Goal: Task Accomplishment & Management: Complete application form

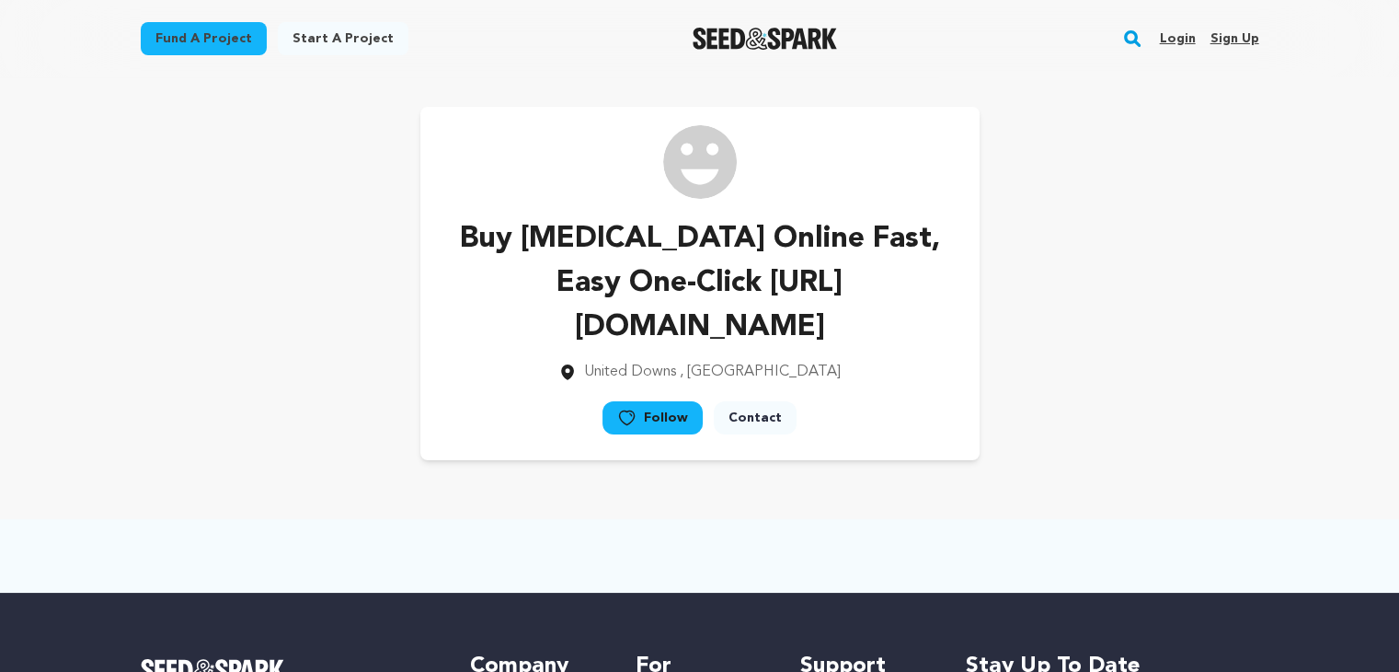
click at [1226, 39] on link "Sign up" at bounding box center [1234, 38] width 49 height 29
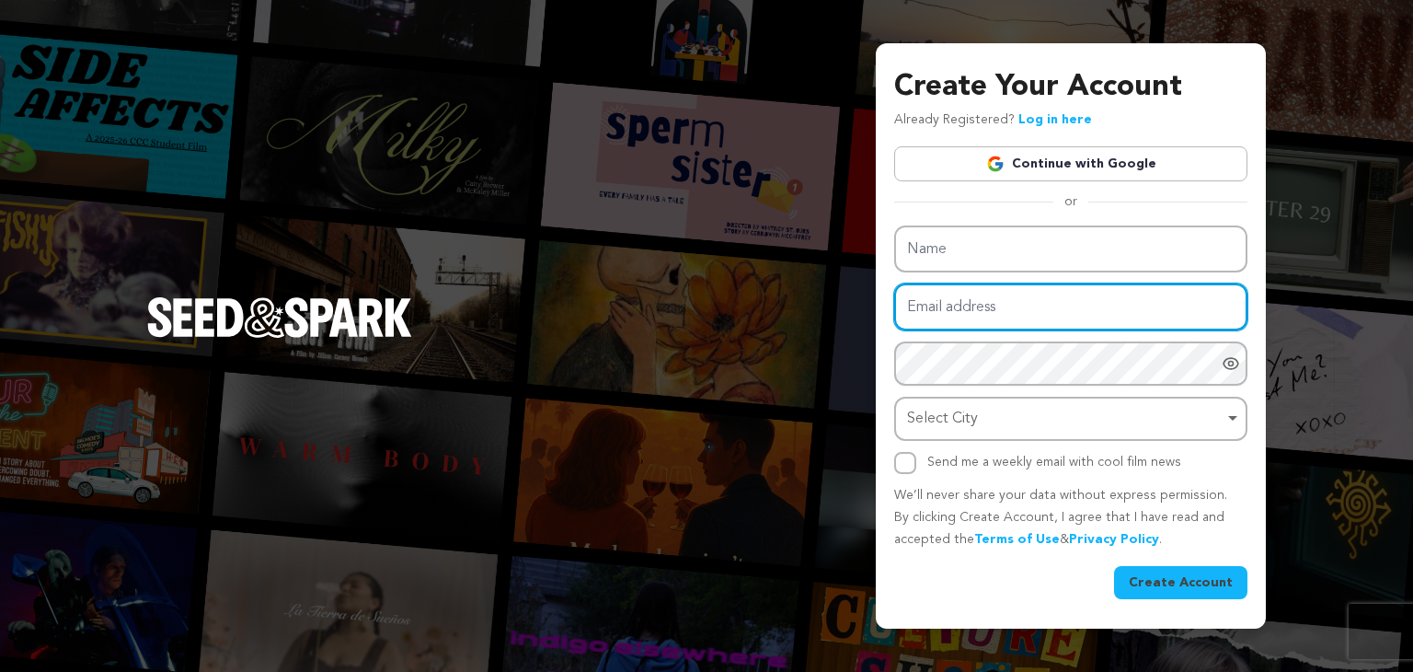
type input "cirov78884@mardiek.com"
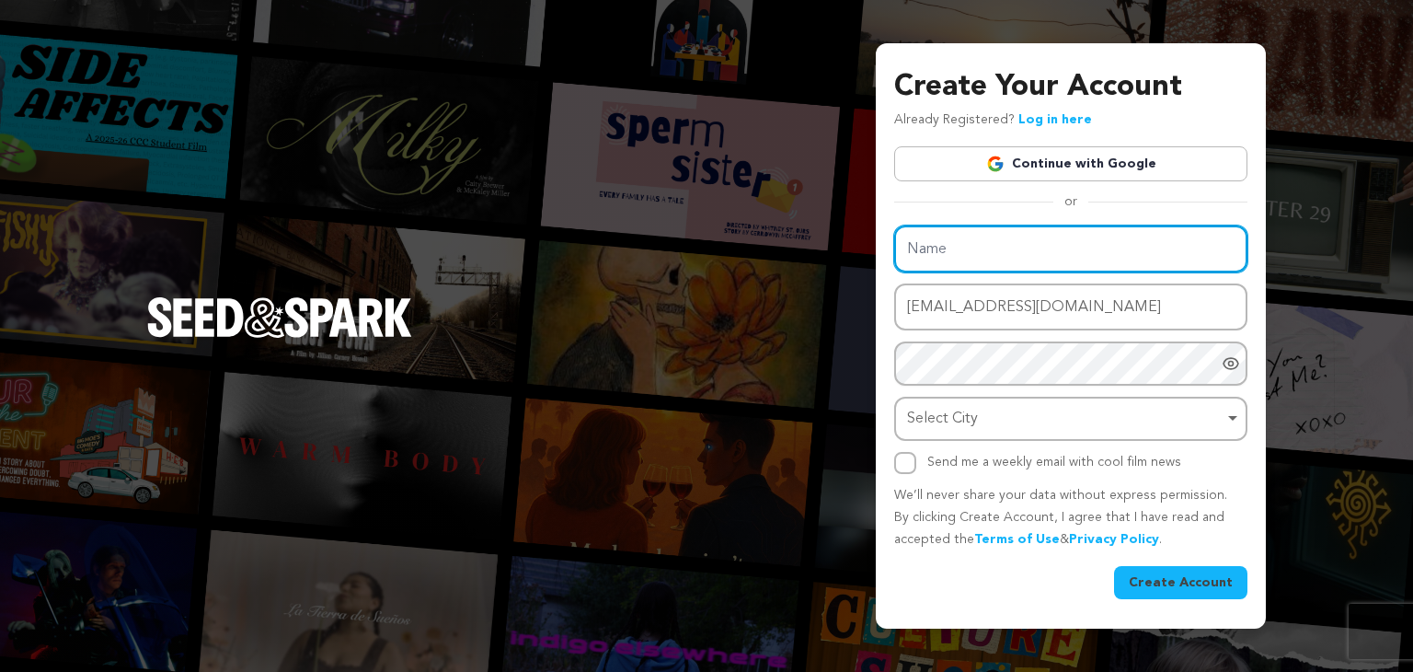
drag, startPoint x: 958, startPoint y: 258, endPoint x: 904, endPoint y: 229, distance: 60.5
click at [958, 258] on div "Name Email address cirov78884@mardiek.com Password Password must have at least …" at bounding box center [1070, 349] width 353 height 248
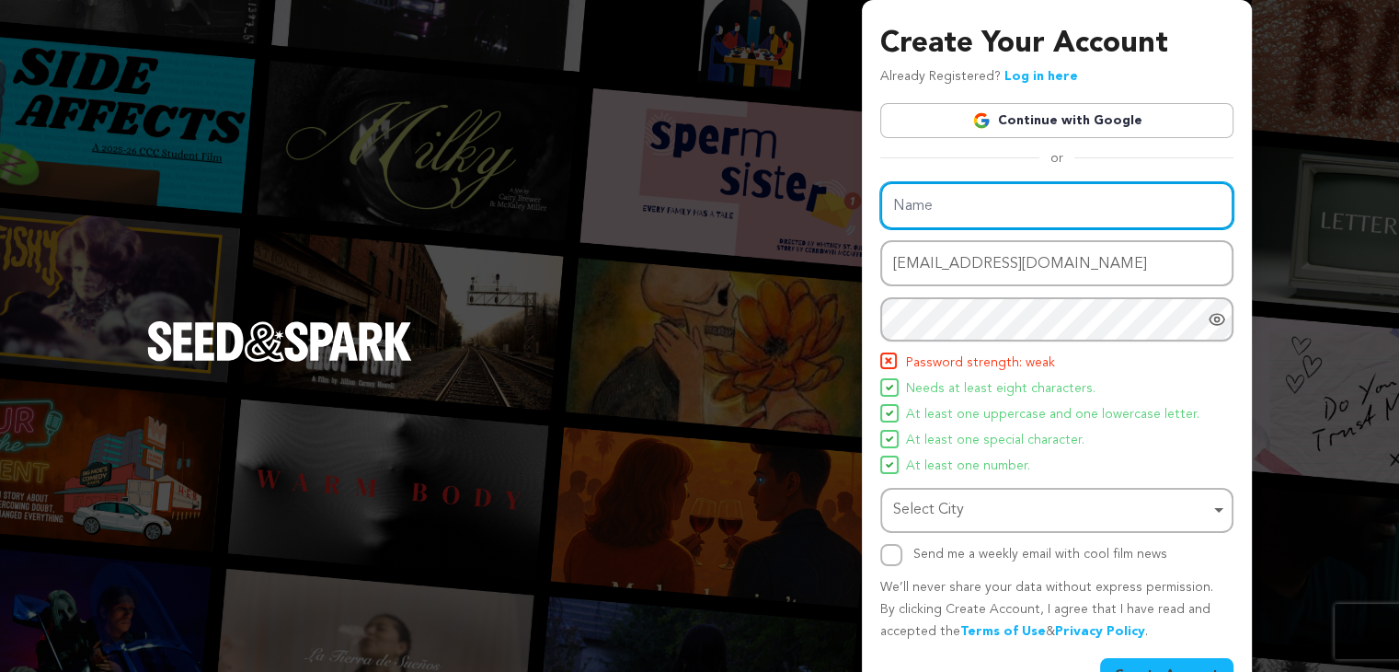
click at [916, 207] on input "Name" at bounding box center [1056, 205] width 353 height 47
paste input "How To Buy Carisoprodol Online No Rx Rapid Health Care"
type input "How To Buy Carisoprodol Online No Rx Rapid Health Care"
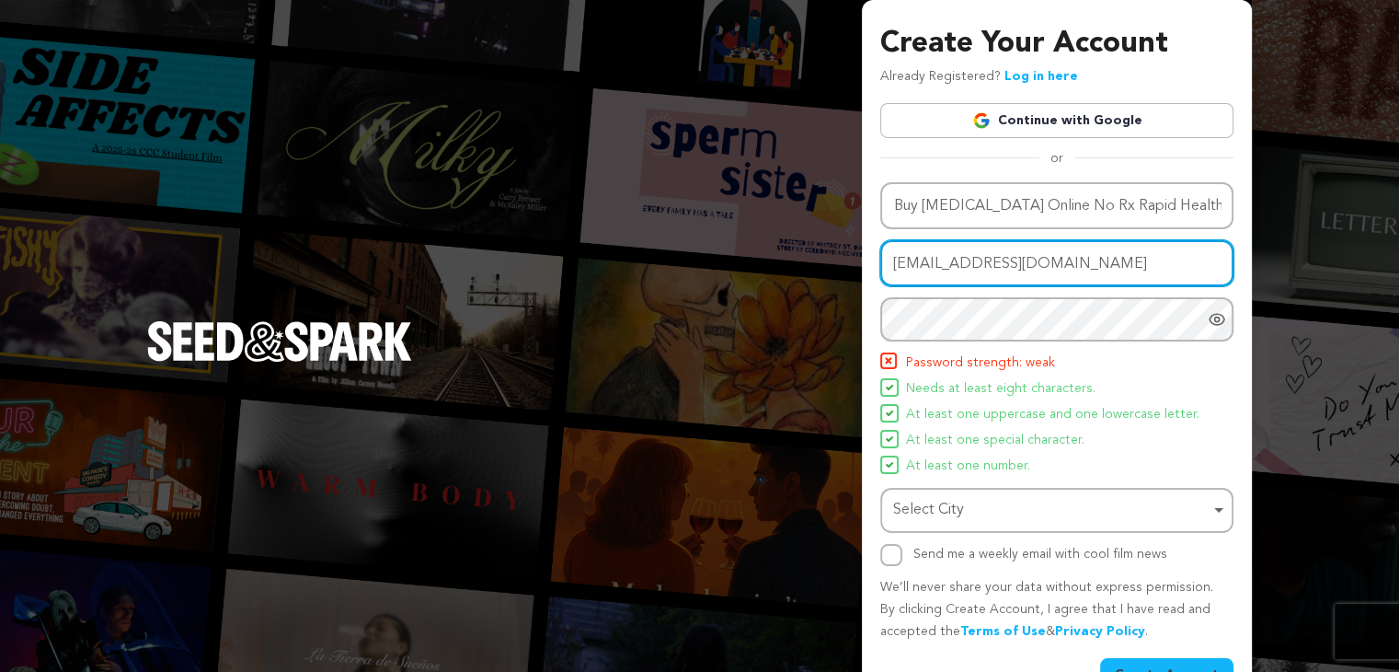
scroll to position [0, 0]
drag, startPoint x: 1065, startPoint y: 270, endPoint x: 773, endPoint y: 309, distance: 295.2
click at [773, 309] on div "Create Your Account Already Registered? Log in here Continue with Google or eyJ…" at bounding box center [699, 360] width 1399 height 720
click at [894, 254] on input "Email address" at bounding box center [1056, 263] width 353 height 47
paste input "romin15466@mardiek.com"
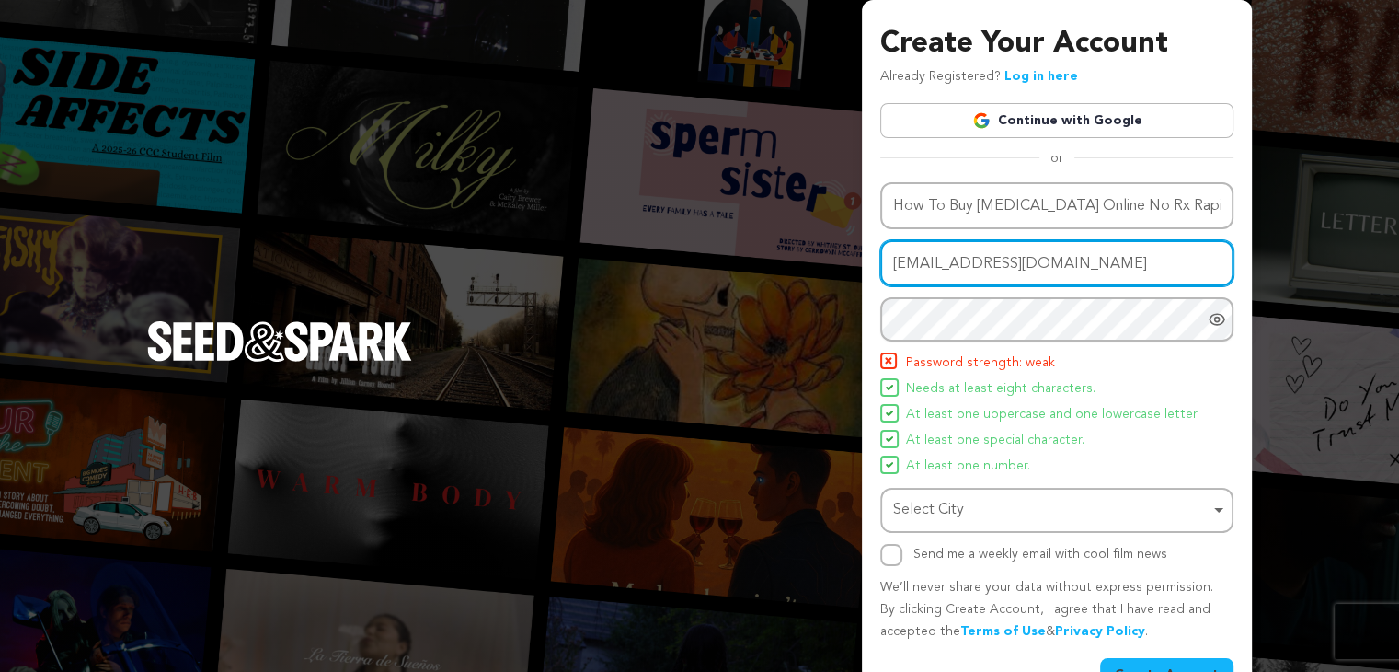
type input "romin15466@mardiek.com"
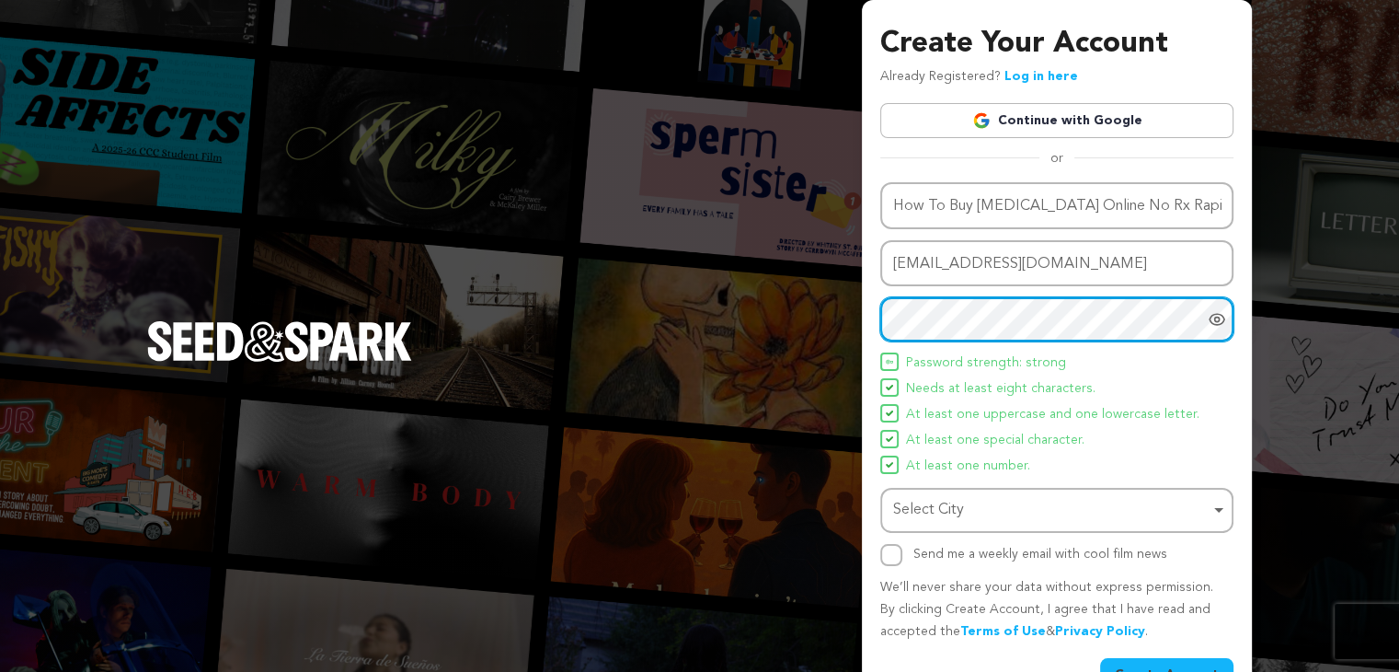
click at [925, 501] on div "Select City Remove item" at bounding box center [1051, 510] width 316 height 27
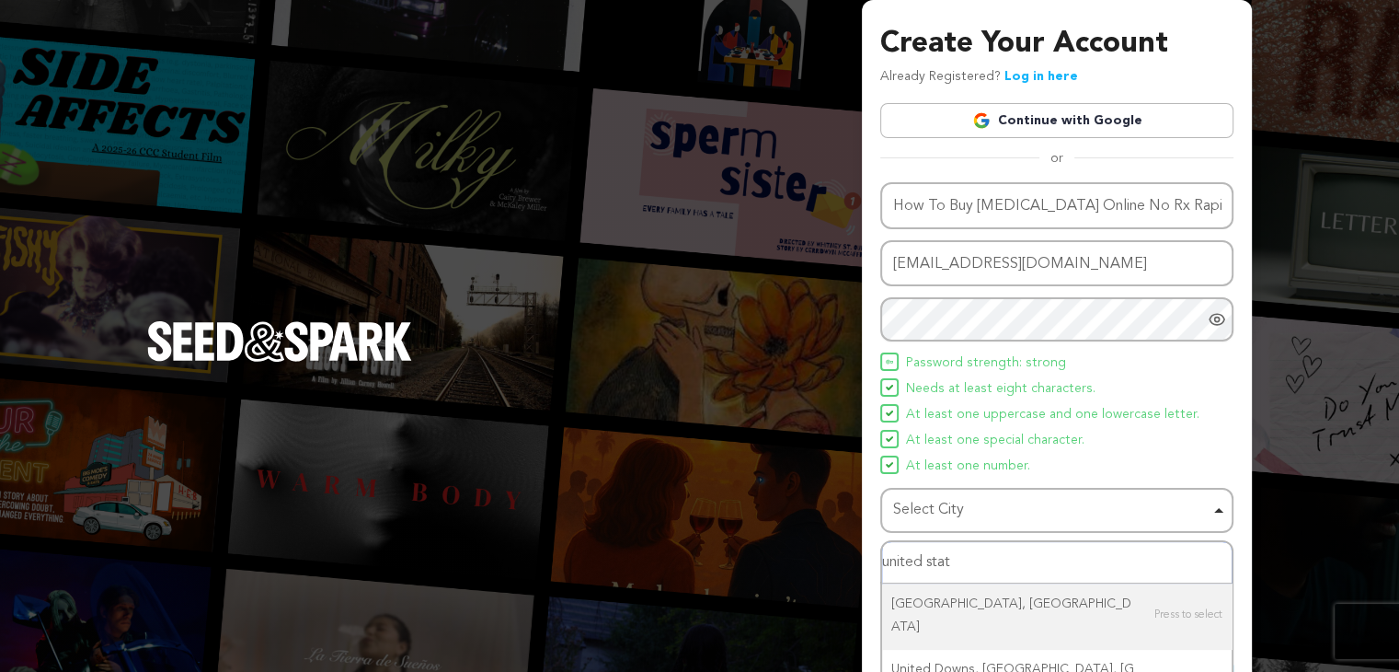
type input "united state"
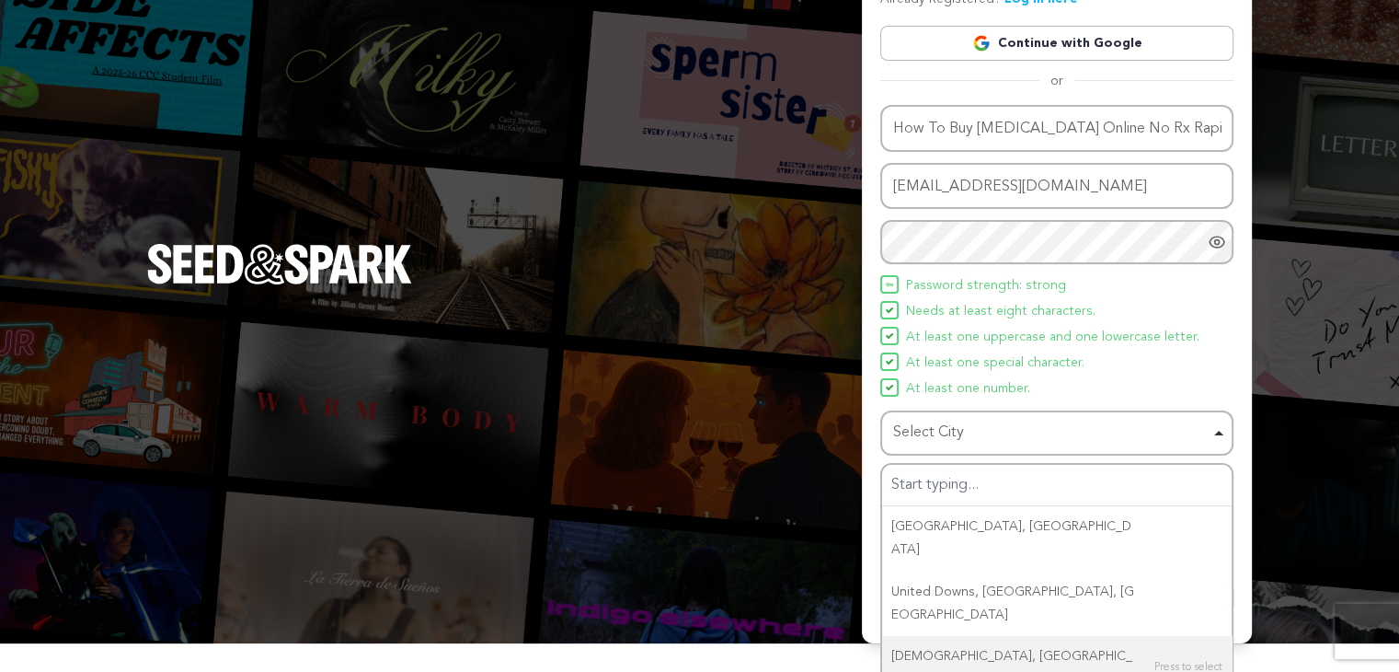
scroll to position [48, 0]
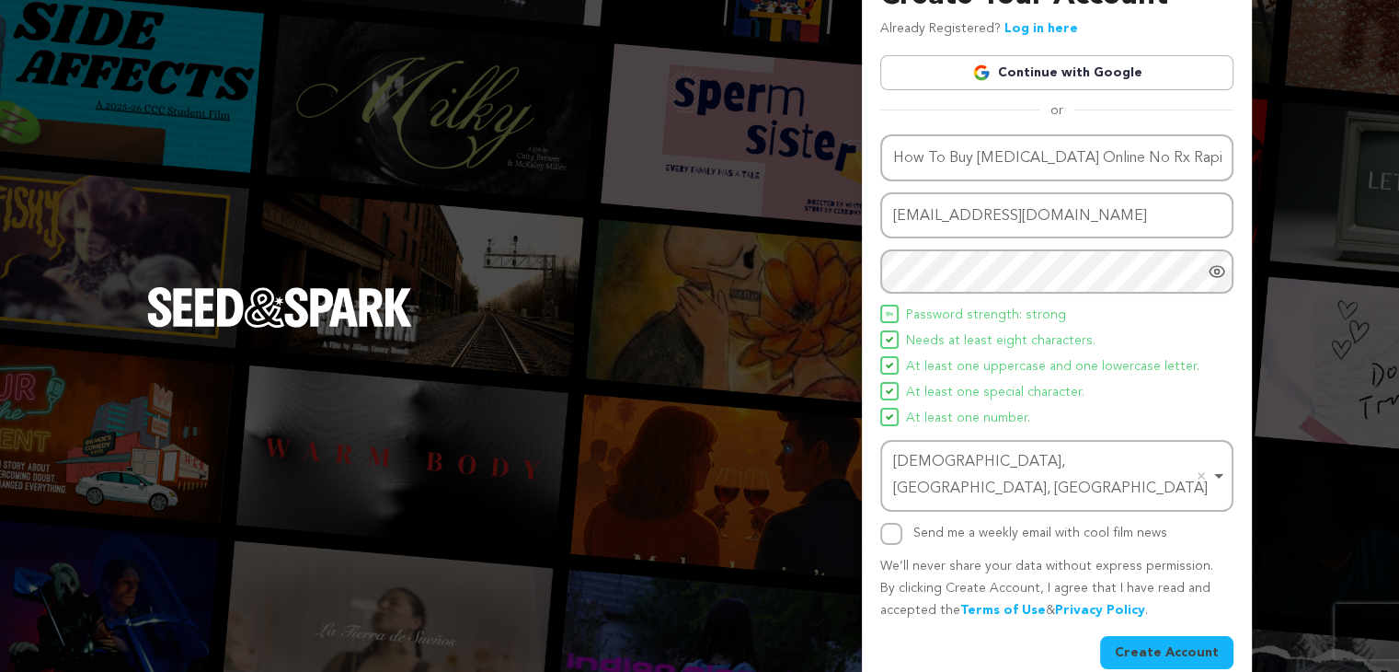
click at [937, 462] on div "Christiansted, St. Croix, USVI Remove item" at bounding box center [1051, 475] width 316 height 53
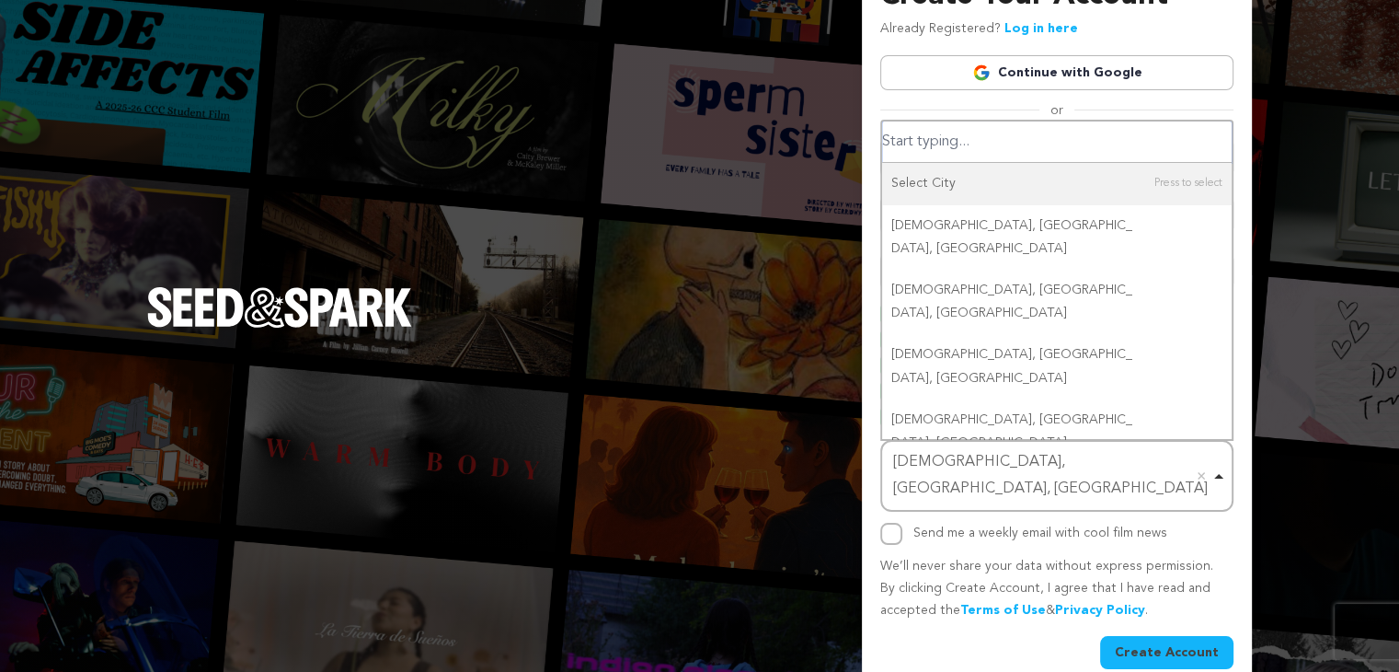
click at [965, 146] on input "Select City" at bounding box center [1057, 141] width 350 height 41
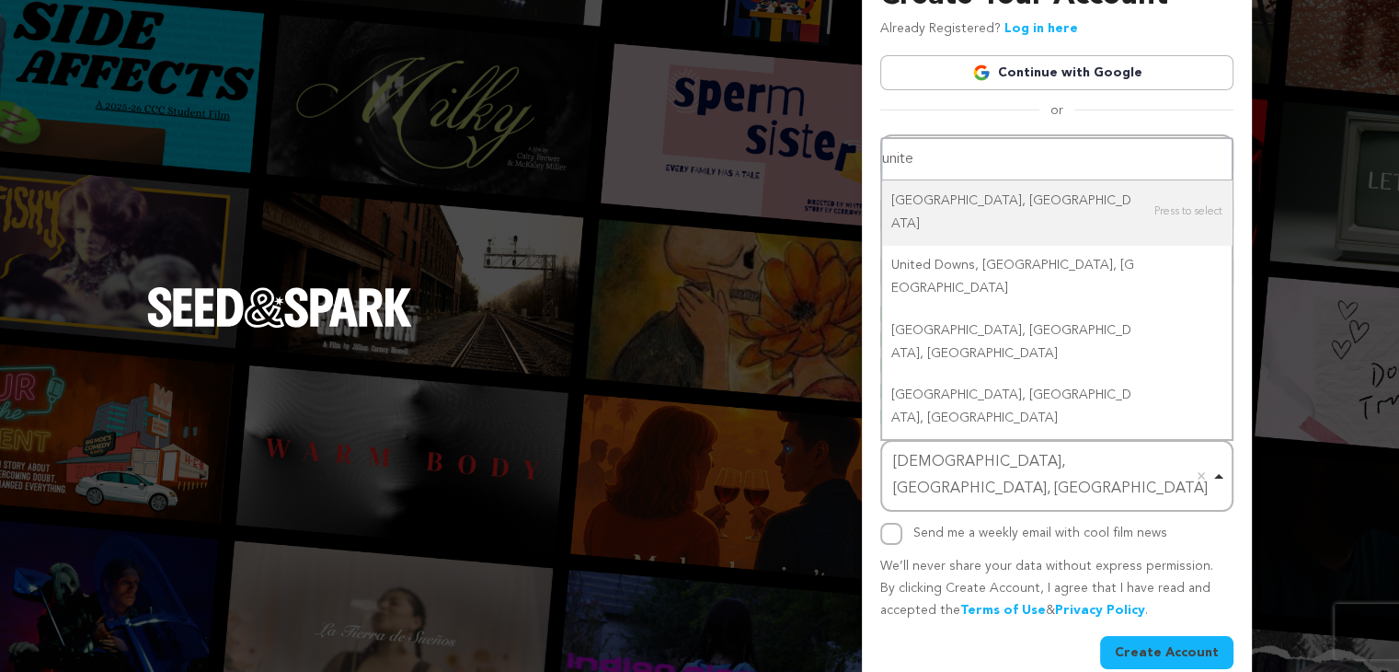
type input "united"
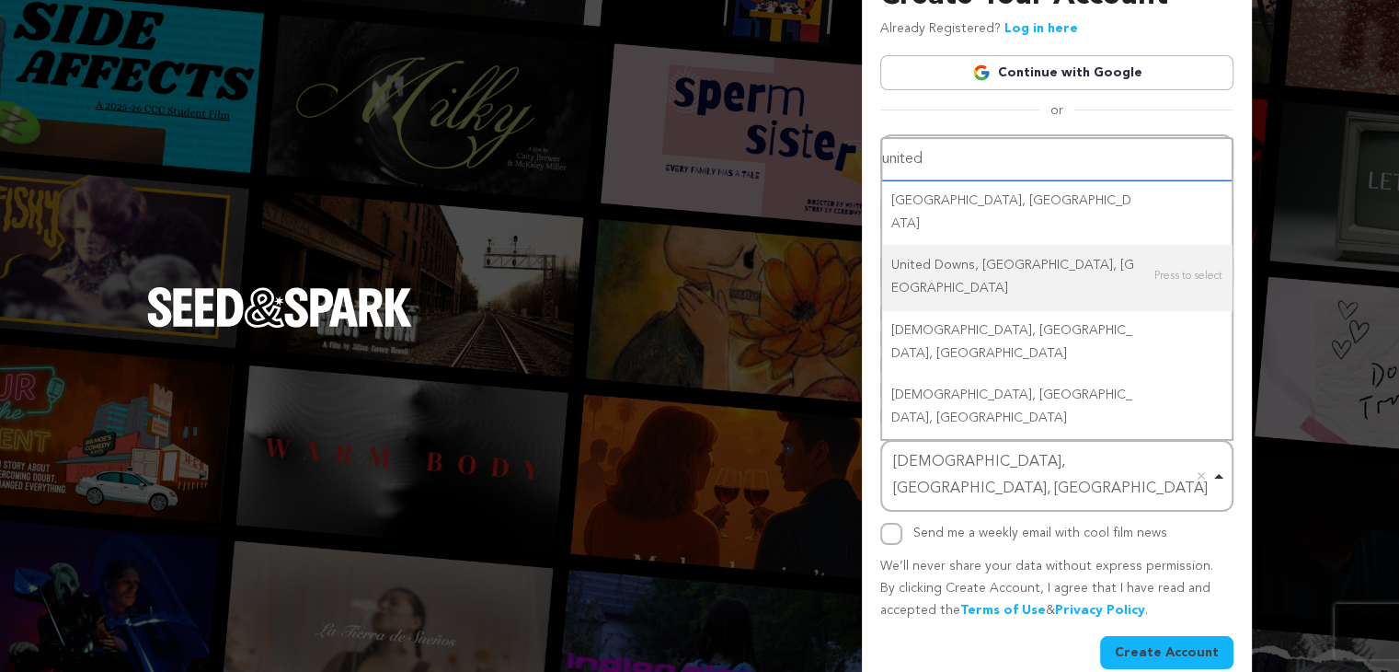
scroll to position [0, 0]
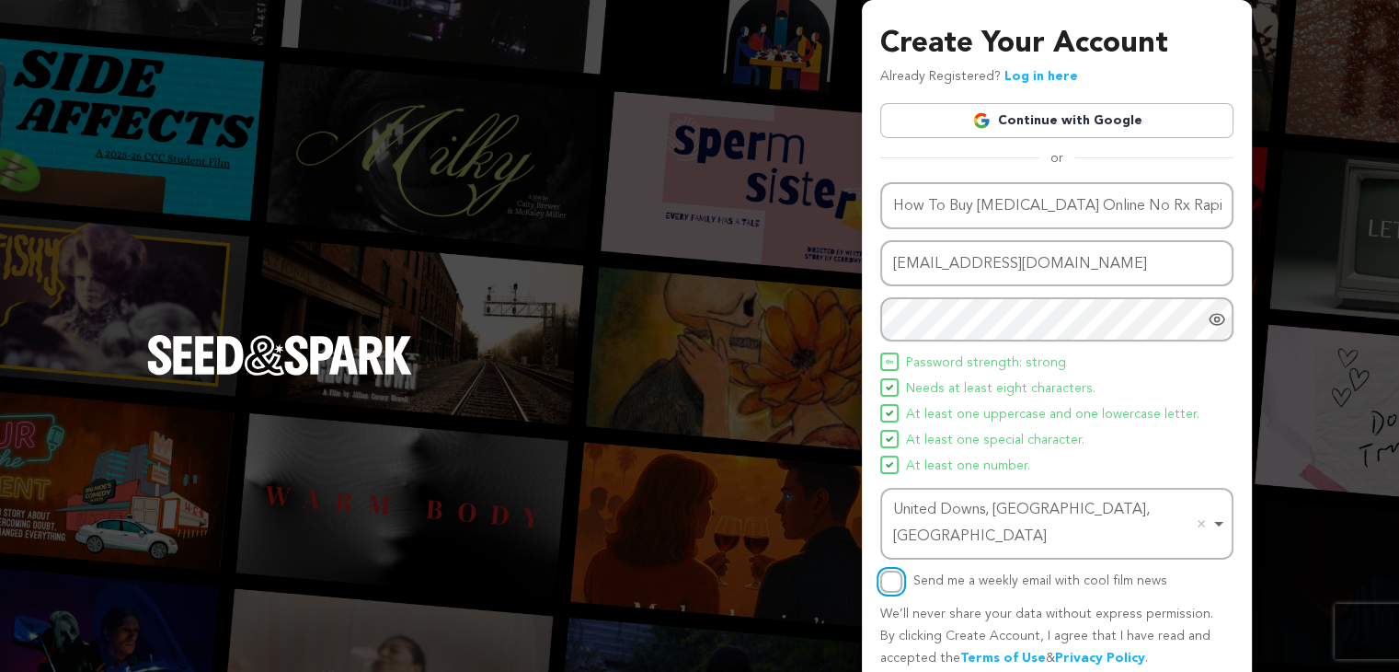
click at [892, 570] on input "Send me a weekly email with cool film news" at bounding box center [891, 581] width 22 height 22
checkbox input "true"
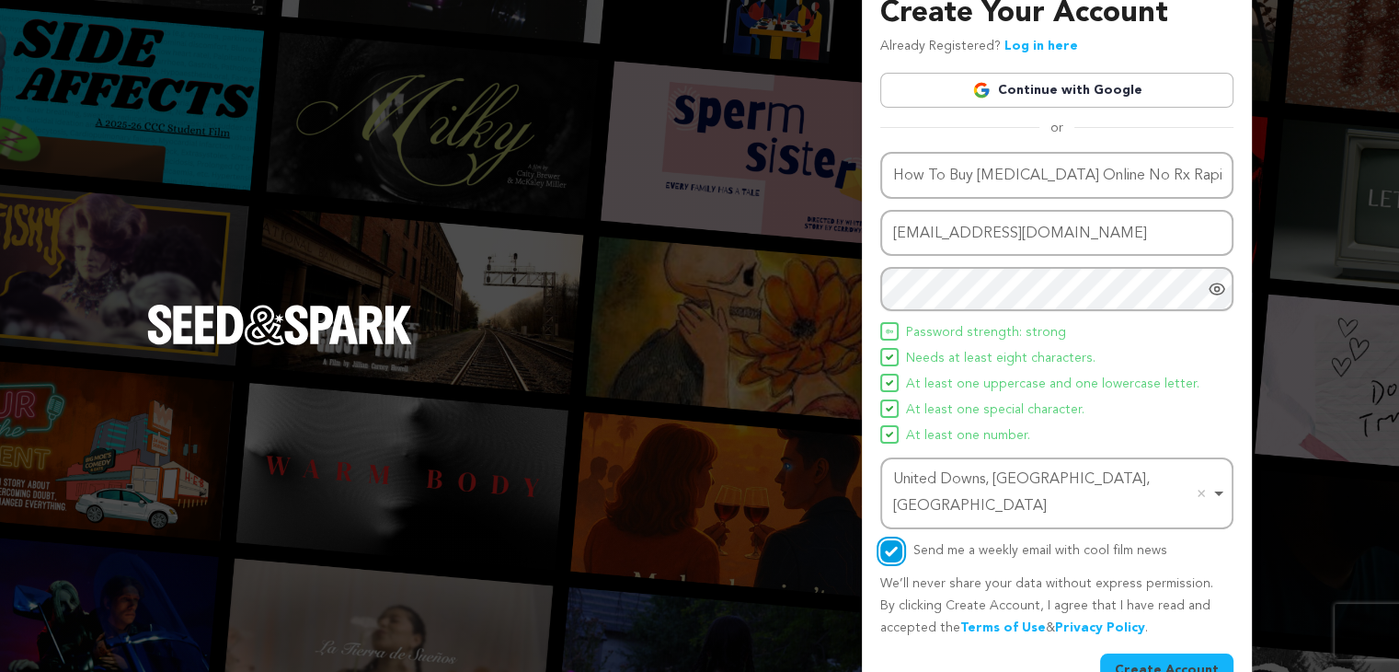
scroll to position [48, 0]
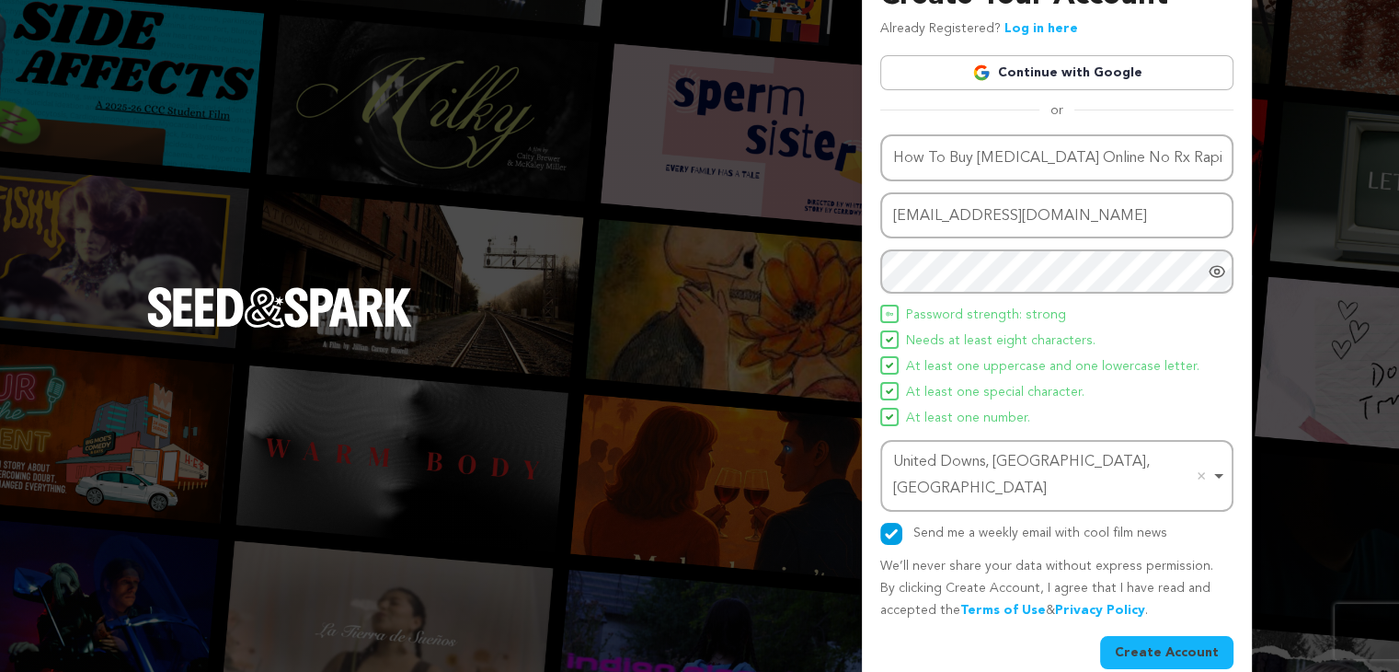
click at [1155, 636] on button "Create Account" at bounding box center [1166, 652] width 133 height 33
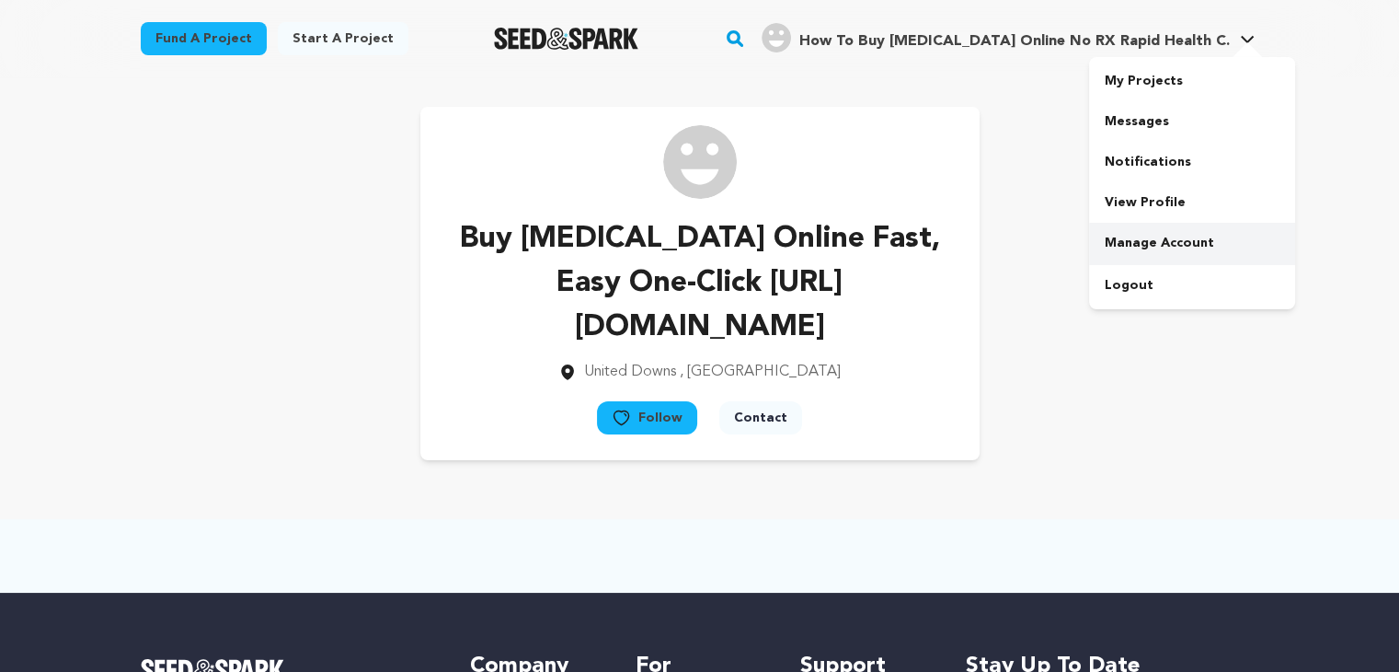
click at [1127, 242] on link "Manage Account" at bounding box center [1192, 243] width 206 height 40
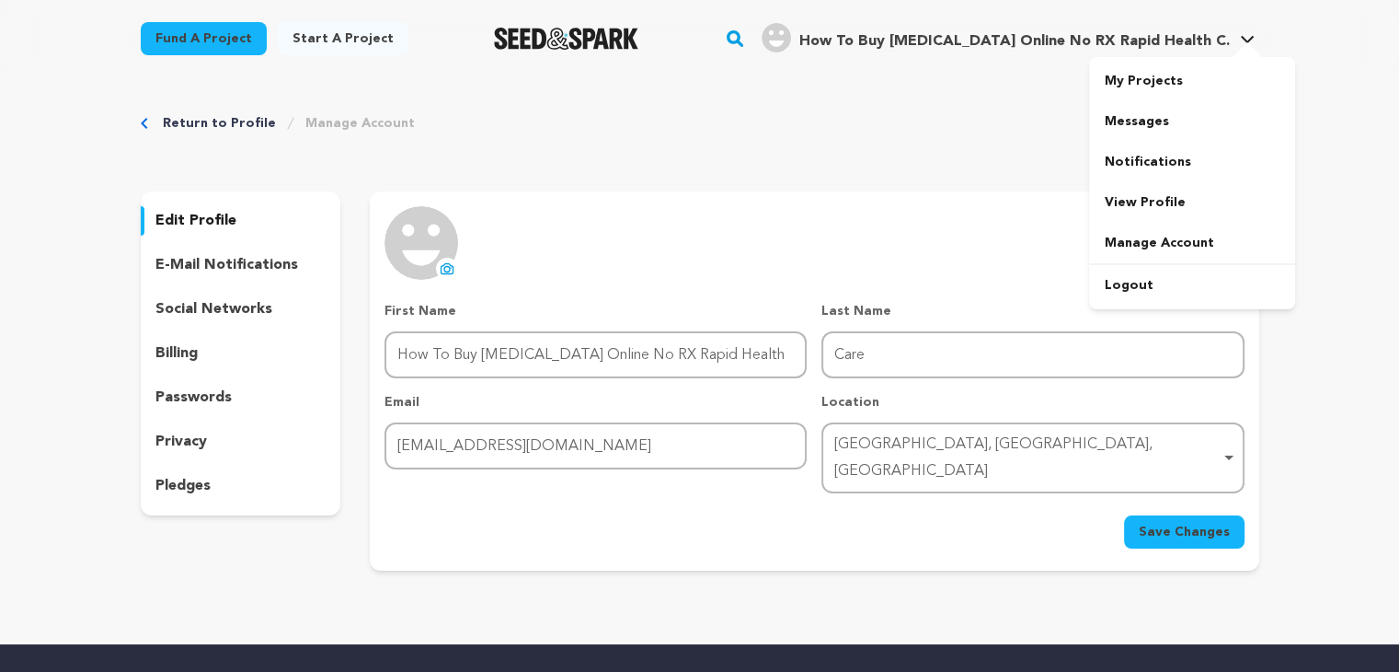
click at [1244, 39] on icon at bounding box center [1247, 39] width 13 height 7
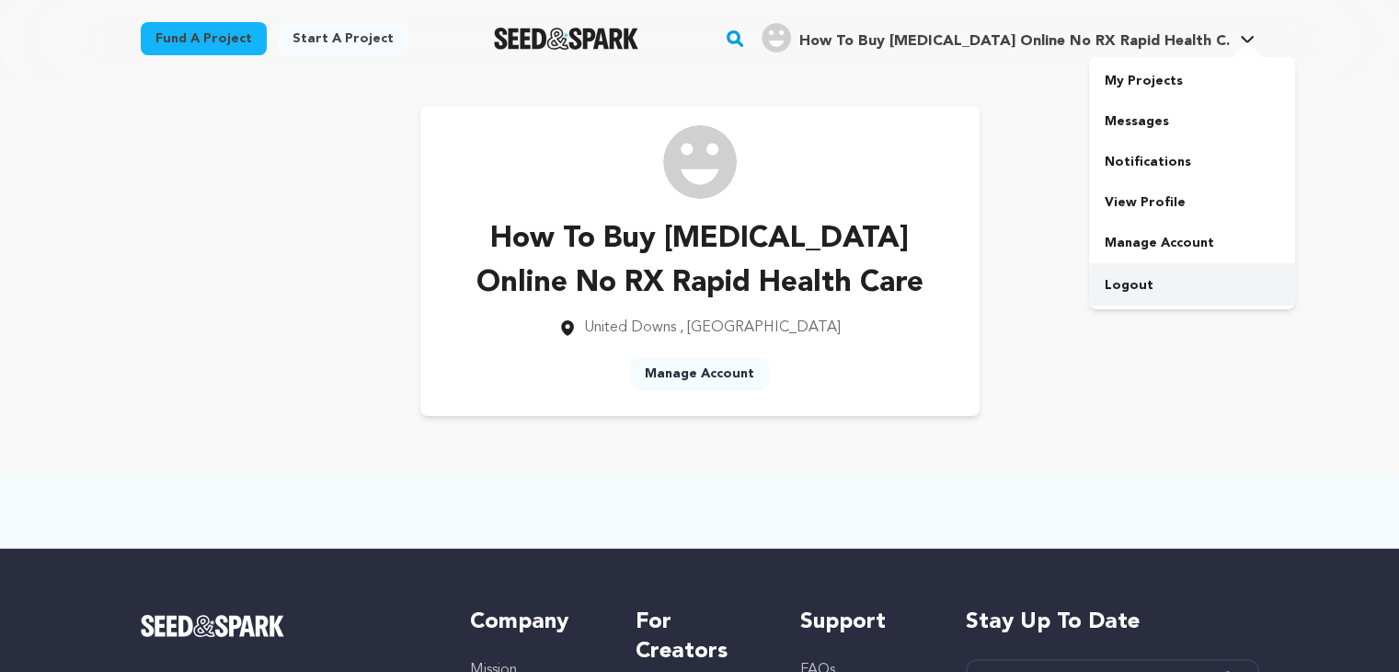
click at [1116, 278] on link "Logout" at bounding box center [1192, 285] width 206 height 40
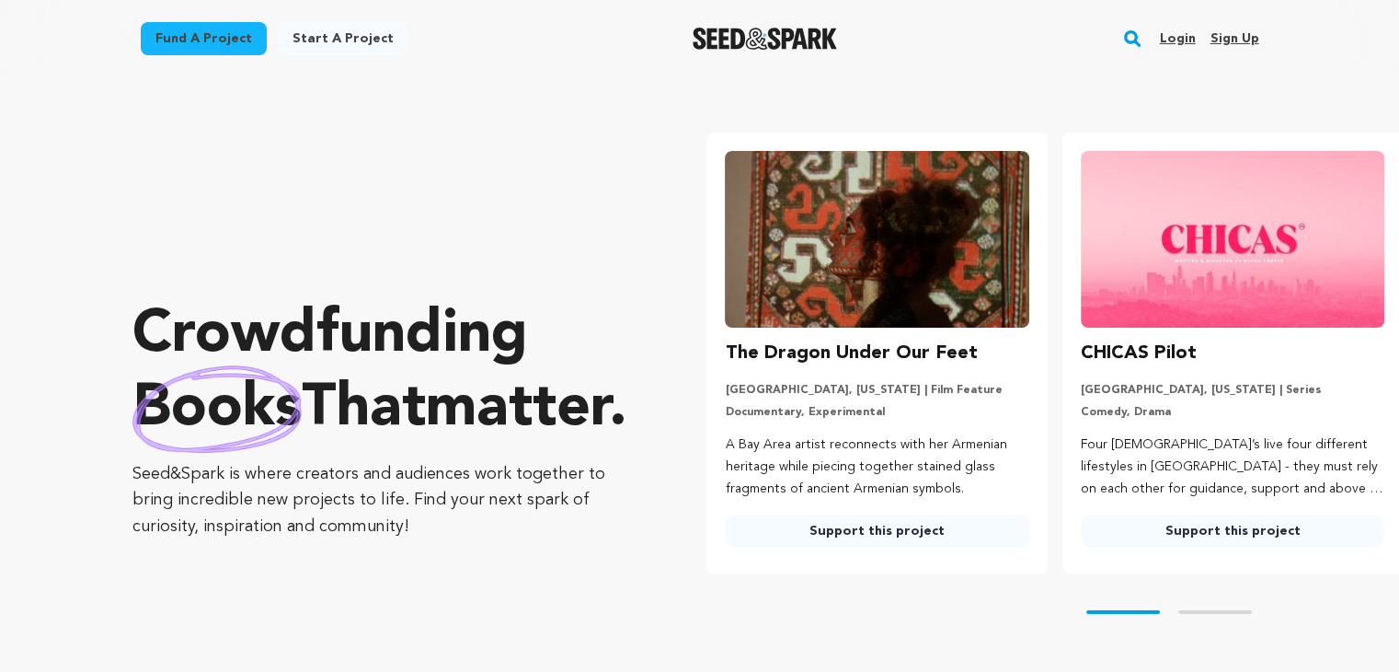
click at [1233, 27] on link "Sign up" at bounding box center [1234, 38] width 49 height 29
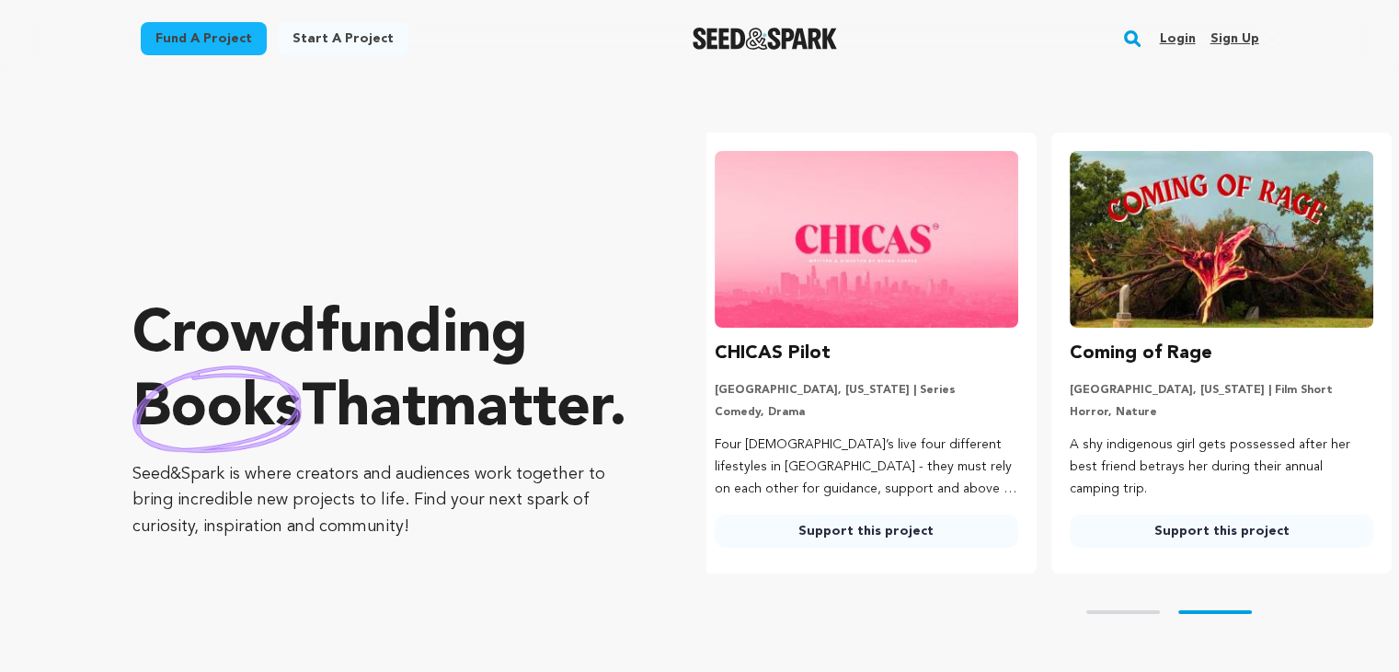
scroll to position [0, 369]
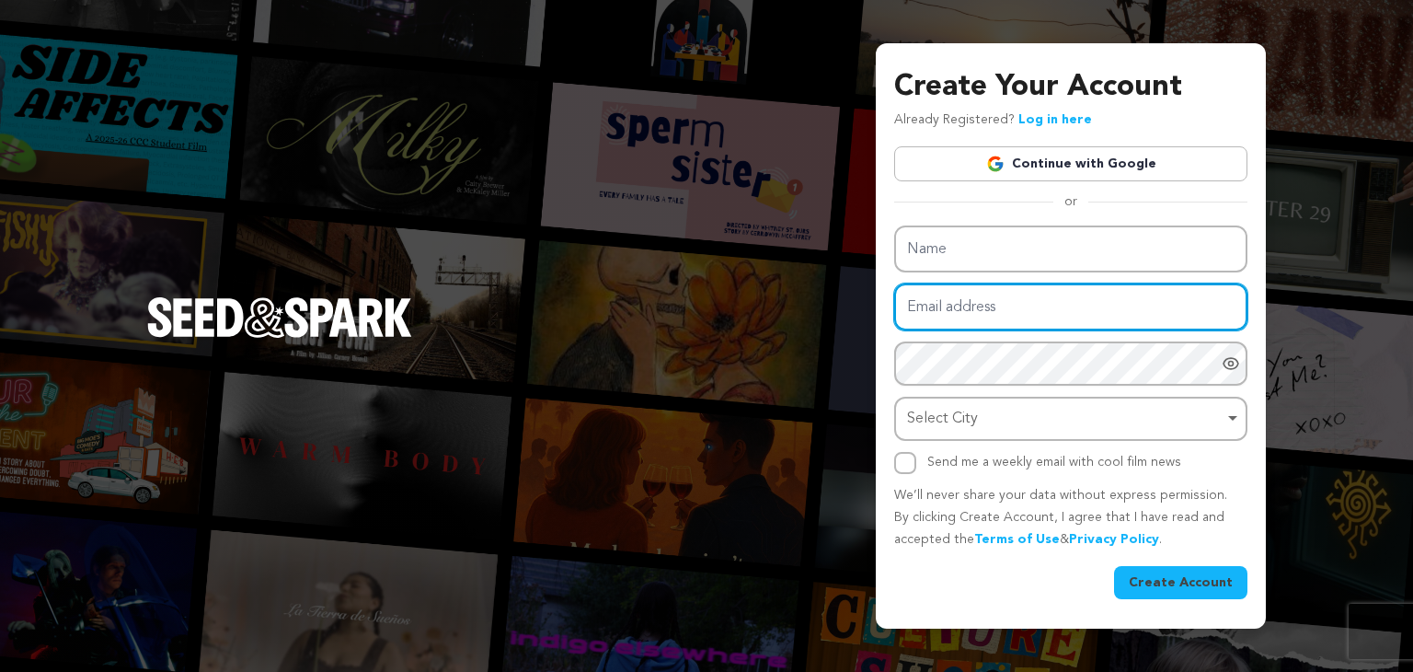
type input "romin15466@mardiek.com"
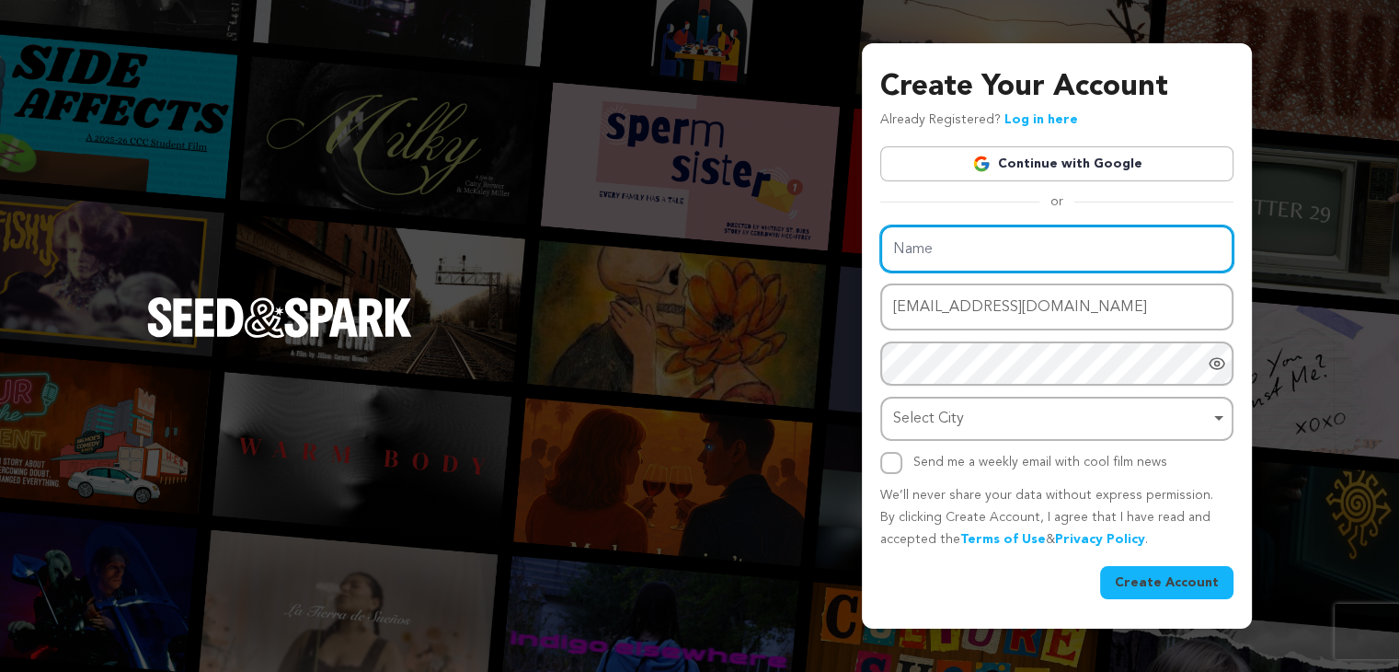
drag, startPoint x: 938, startPoint y: 256, endPoint x: 935, endPoint y: 266, distance: 10.8
click at [935, 263] on div "Name Email address romin15466@mardiek.com Password Password must have at least …" at bounding box center [1056, 349] width 353 height 248
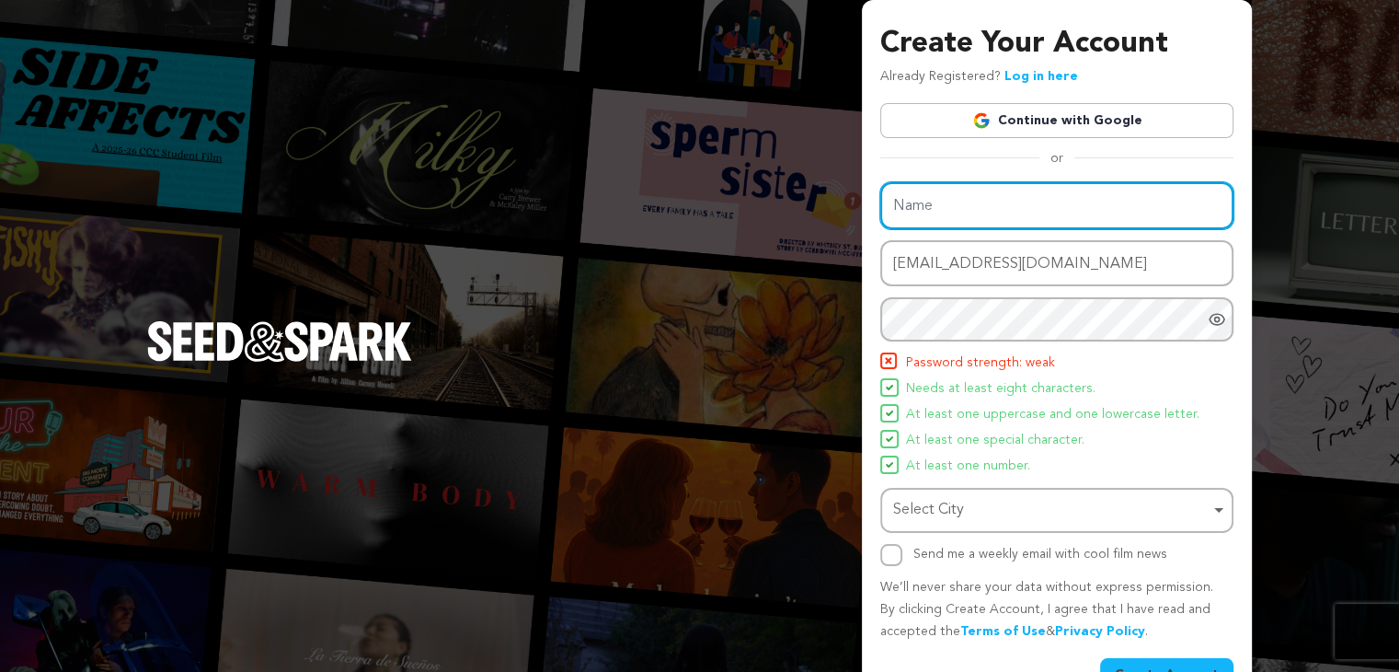
click at [898, 216] on input "Name" at bounding box center [1056, 205] width 353 height 47
paste input "How To Buy Carisoprodol Online No Rx Rapid Health Care"
type input "How To Buy Carisoprodol Online No Rx Rapid Health Care"
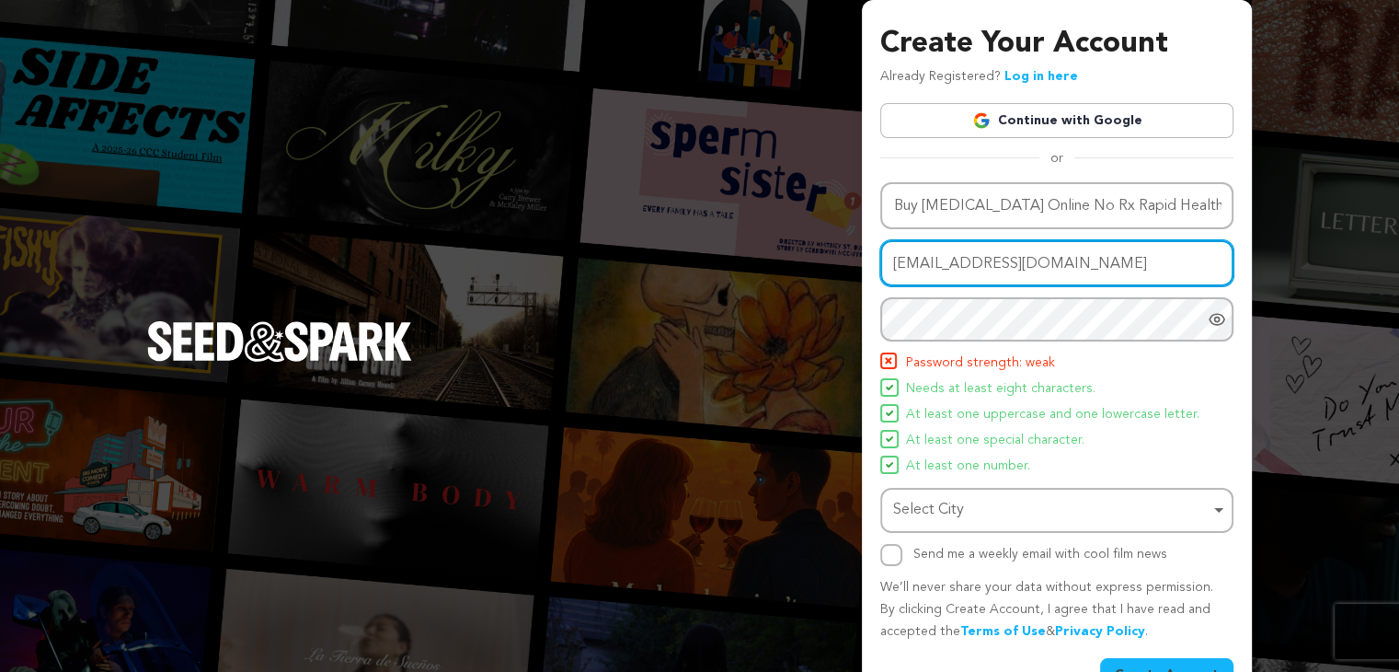
scroll to position [0, 0]
drag, startPoint x: 1090, startPoint y: 262, endPoint x: 855, endPoint y: 288, distance: 236.9
click at [855, 288] on div "Create Your Account Already Registered? Log in here Continue with Google or eyJ…" at bounding box center [699, 360] width 1399 height 720
click at [912, 251] on input "Email address" at bounding box center [1056, 263] width 353 height 47
paste input "reraxo1409@mardiek.com"
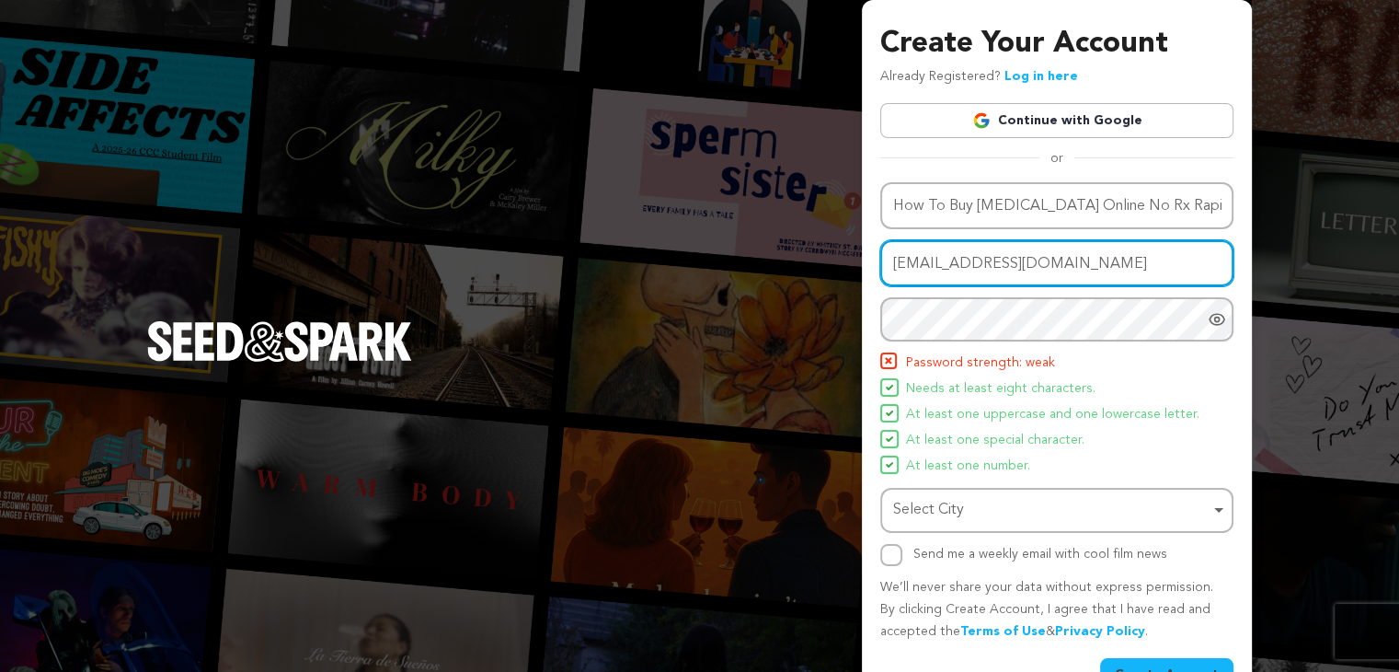
type input "reraxo1409@mardiek.com"
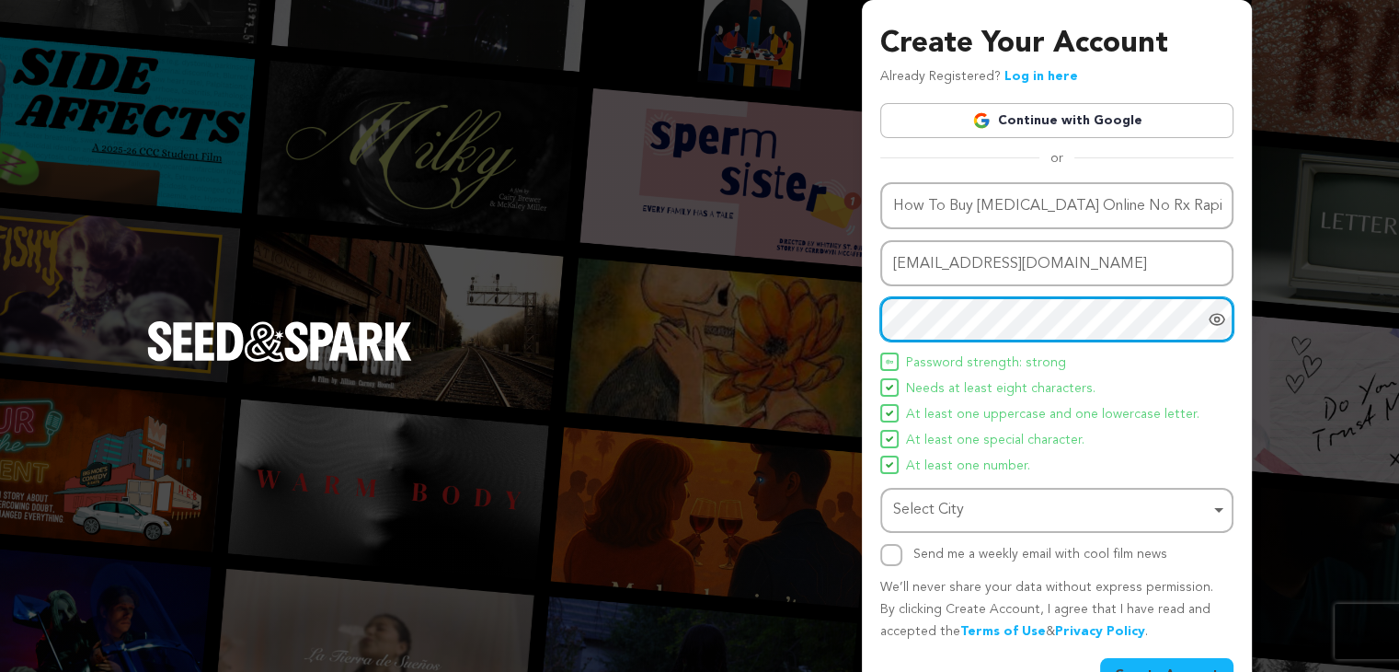
click at [914, 497] on div "Select City Remove item" at bounding box center [1051, 510] width 316 height 27
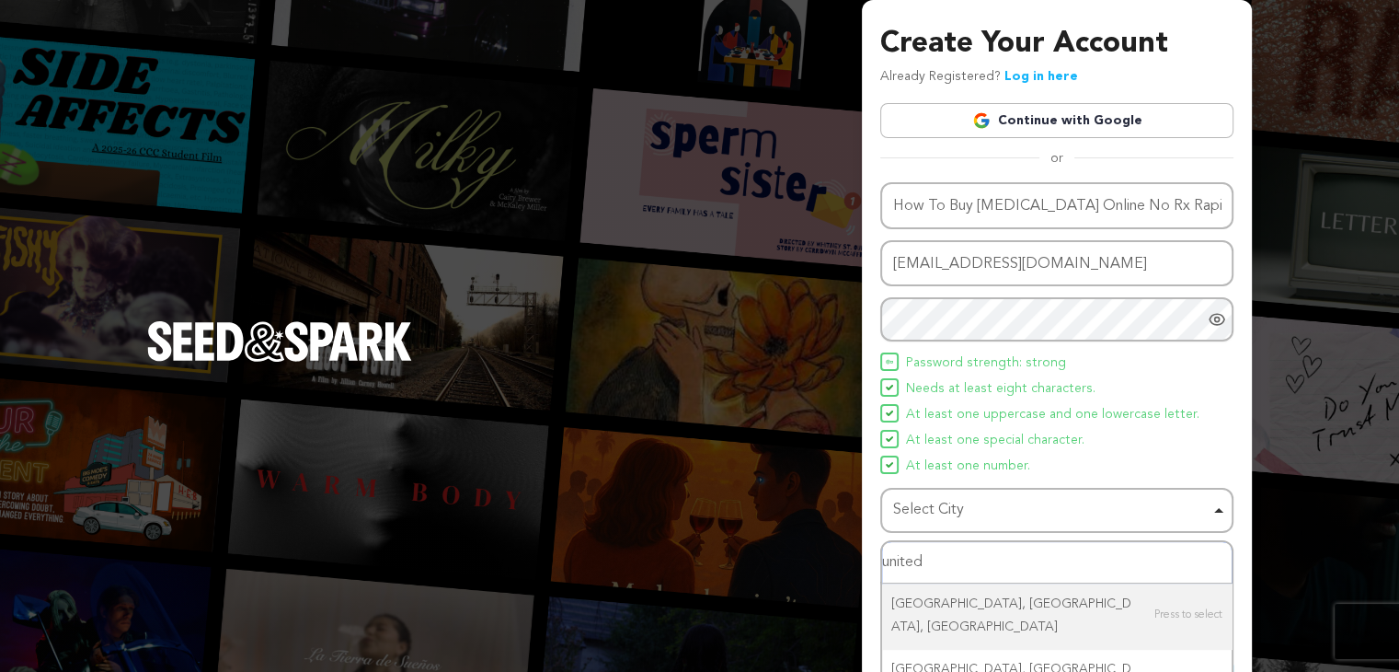
type input "united"
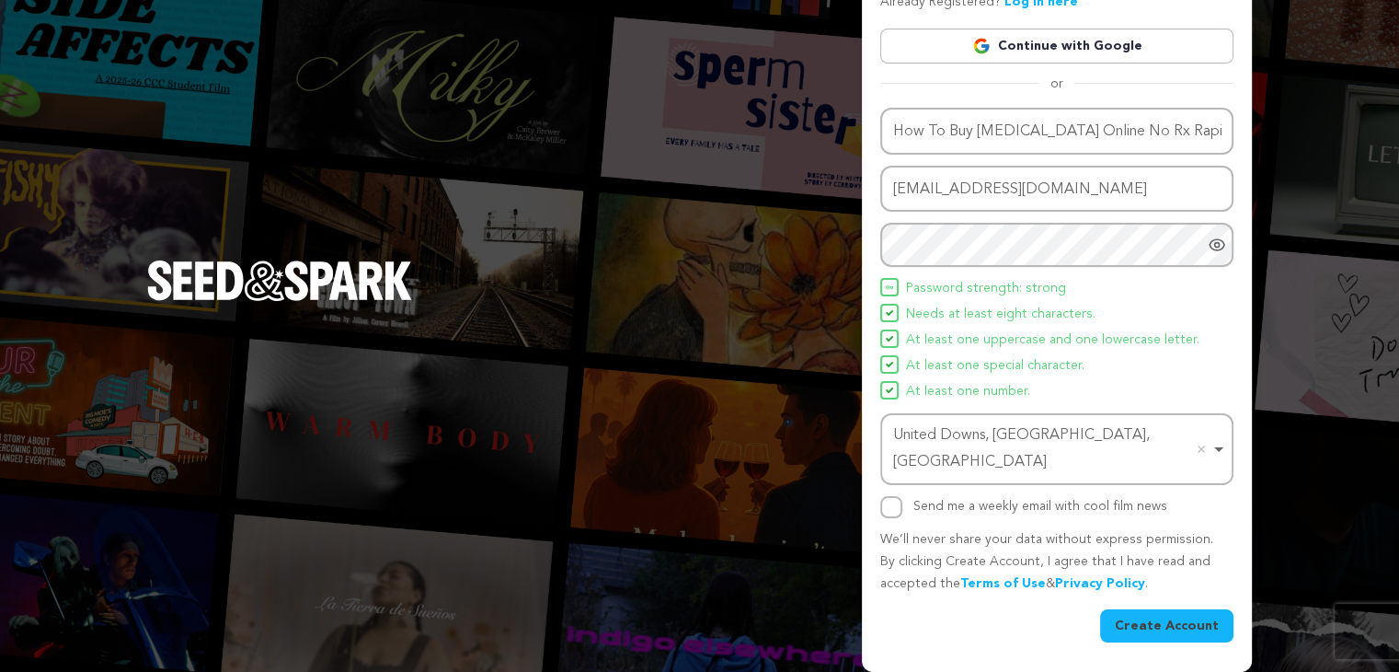
scroll to position [48, 0]
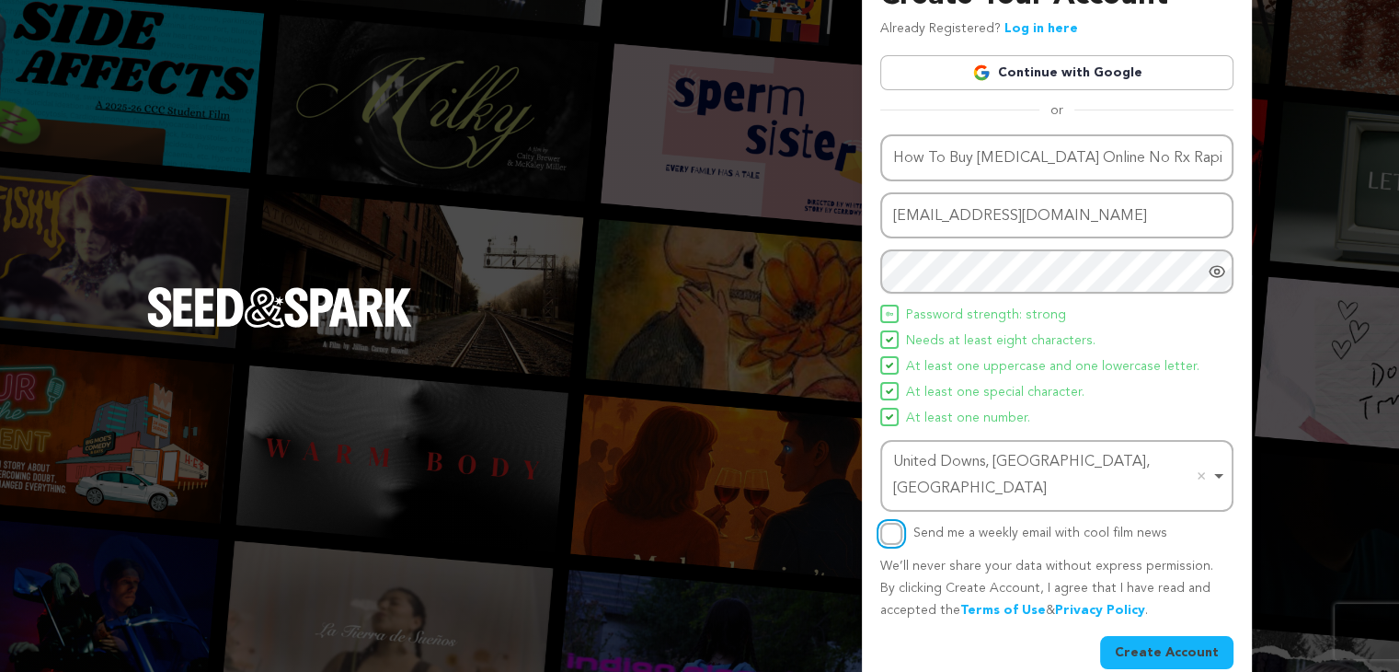
click at [880, 523] on input "Send me a weekly email with cool film news" at bounding box center [891, 534] width 22 height 22
checkbox input "true"
click at [1168, 636] on button "Create Account" at bounding box center [1166, 652] width 133 height 33
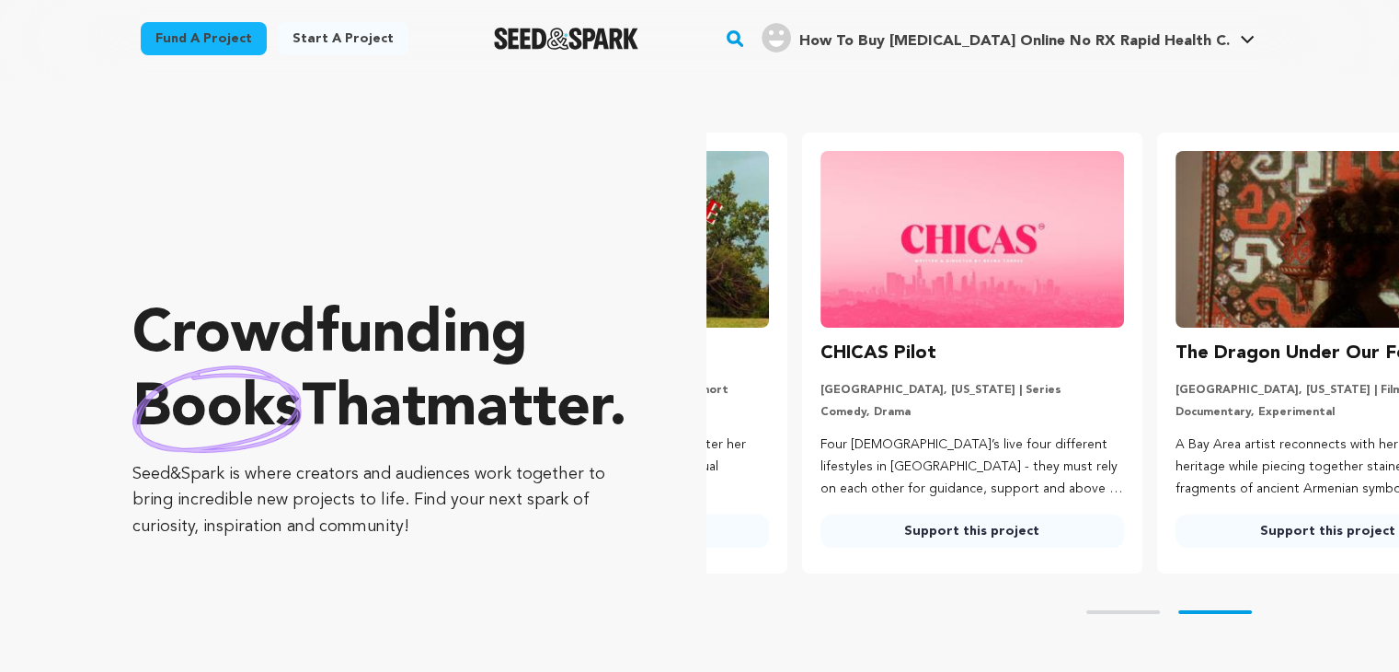
scroll to position [0, 369]
